Goal: Find specific page/section: Find specific page/section

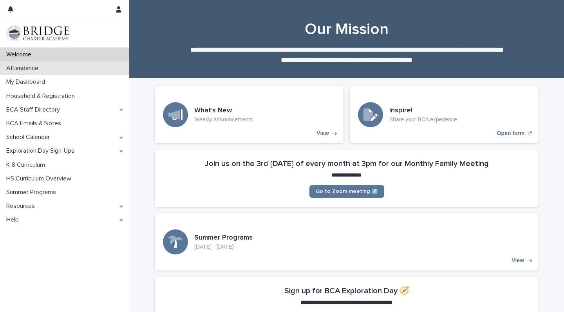
click at [98, 67] on div "Attendance" at bounding box center [64, 68] width 129 height 14
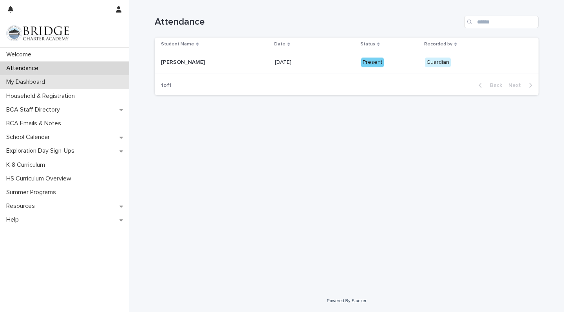
click at [57, 77] on div "My Dashboard" at bounding box center [64, 82] width 129 height 14
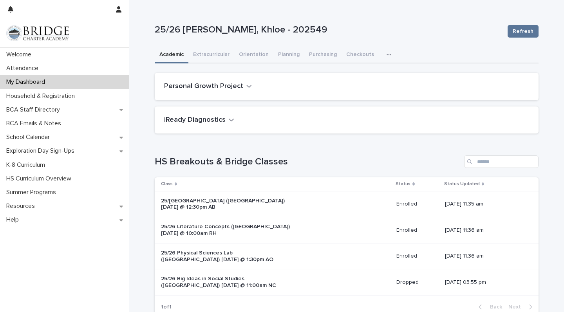
click at [386, 54] on icon "button" at bounding box center [388, 54] width 5 height 5
click at [362, 73] on span "Attendance" at bounding box center [356, 74] width 29 height 5
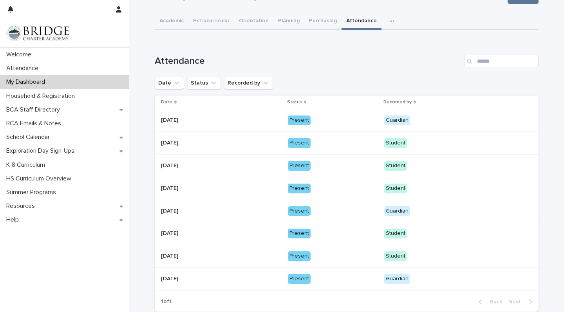
scroll to position [35, 0]
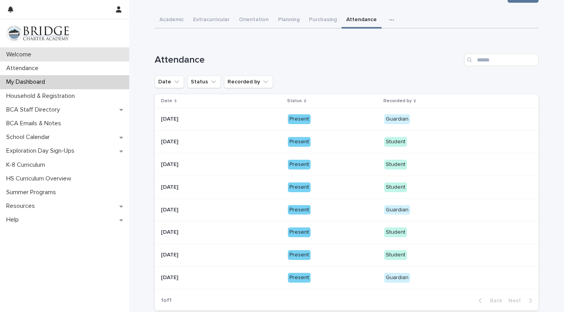
click at [16, 51] on p "Welcome" at bounding box center [20, 54] width 34 height 7
